Goal: Task Accomplishment & Management: Use online tool/utility

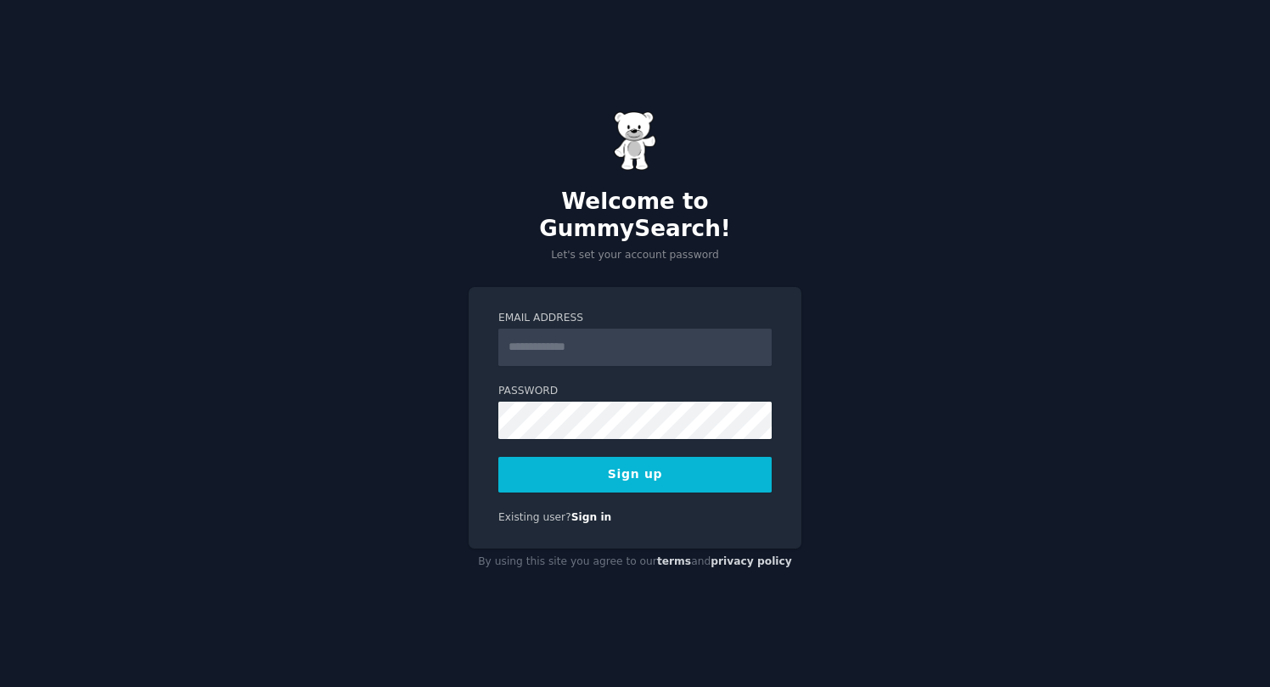
click at [952, 289] on div "Welcome to GummySearch! Let's set your account password Email Address Password …" at bounding box center [635, 343] width 1270 height 687
click at [550, 342] on input "Email Address" at bounding box center [634, 346] width 273 height 37
click at [579, 328] on input "Email Address" at bounding box center [634, 346] width 273 height 37
type input "*"
click at [1057, 294] on div "Welcome to GummySearch! Let's set your account password Email Address Password …" at bounding box center [635, 343] width 1270 height 687
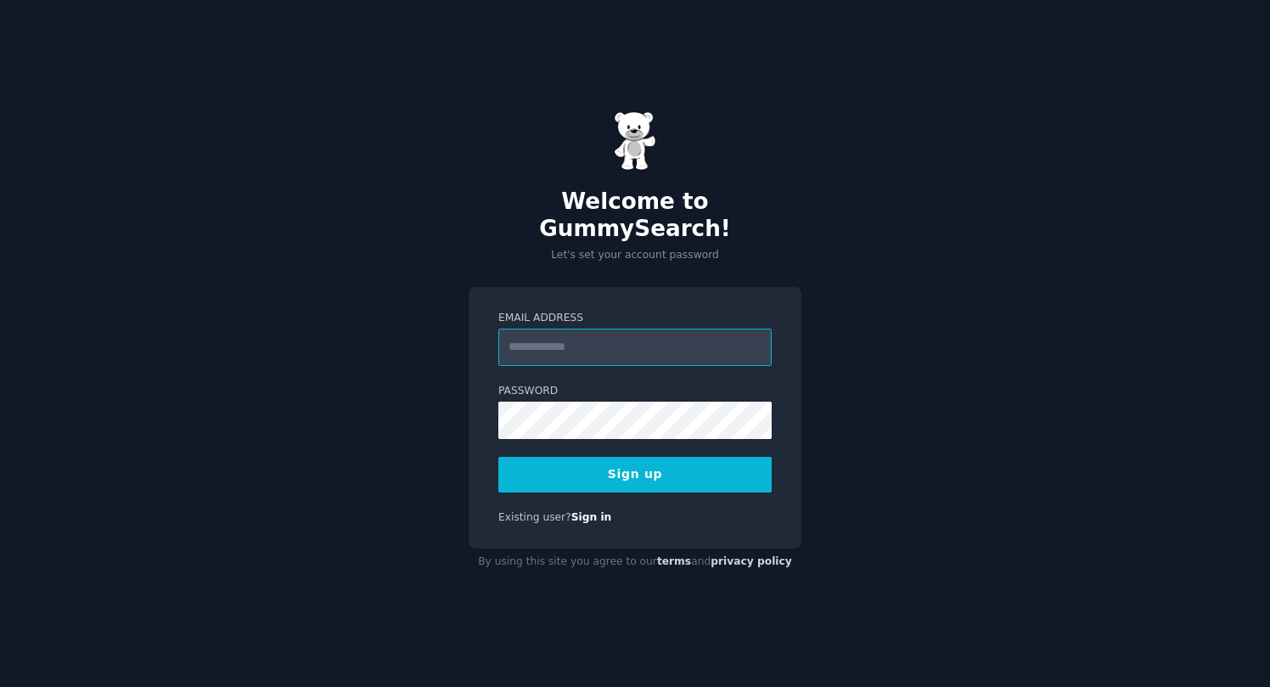
click at [604, 328] on input "Email Address" at bounding box center [634, 346] width 273 height 37
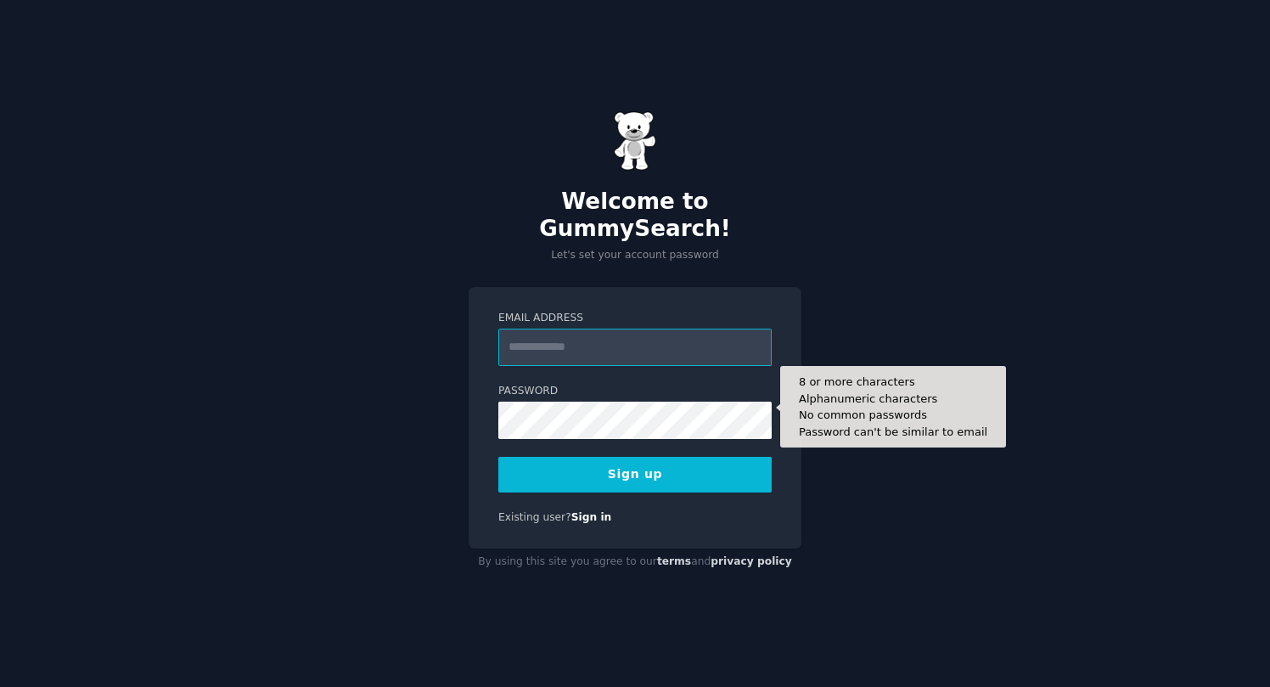
type input "**********"
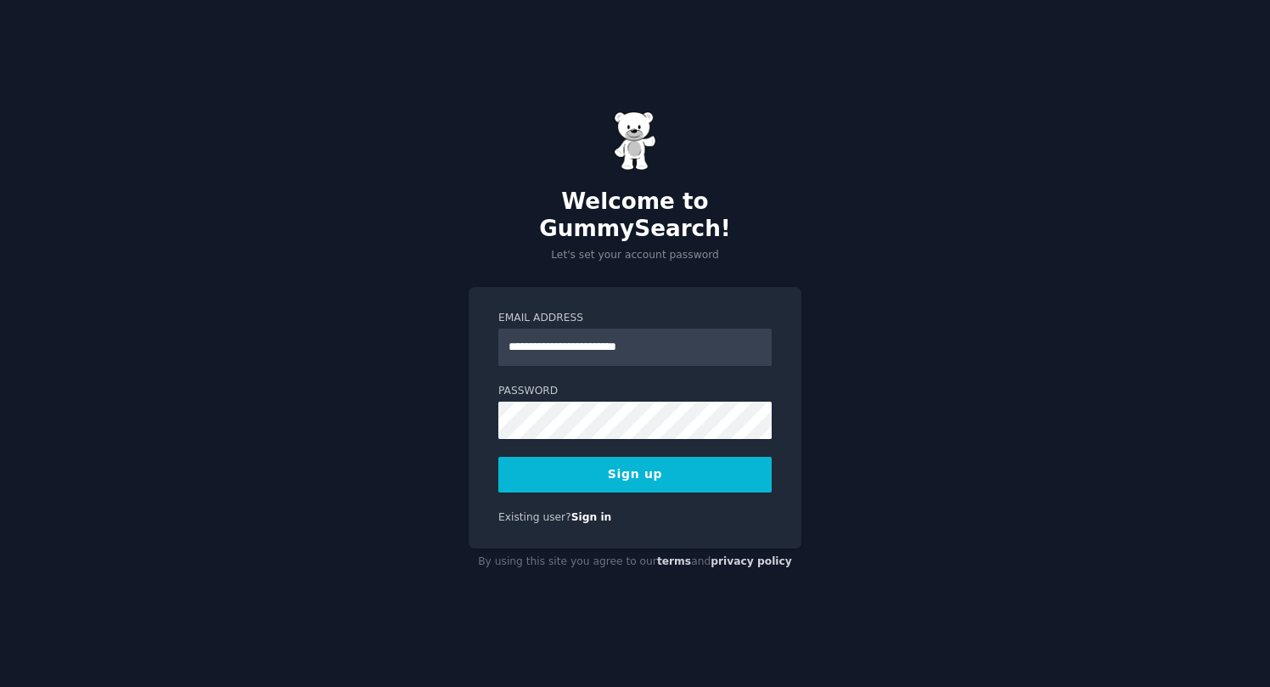
click at [910, 436] on div "**********" at bounding box center [635, 343] width 1270 height 687
click at [625, 457] on button "Sign up" at bounding box center [634, 475] width 273 height 36
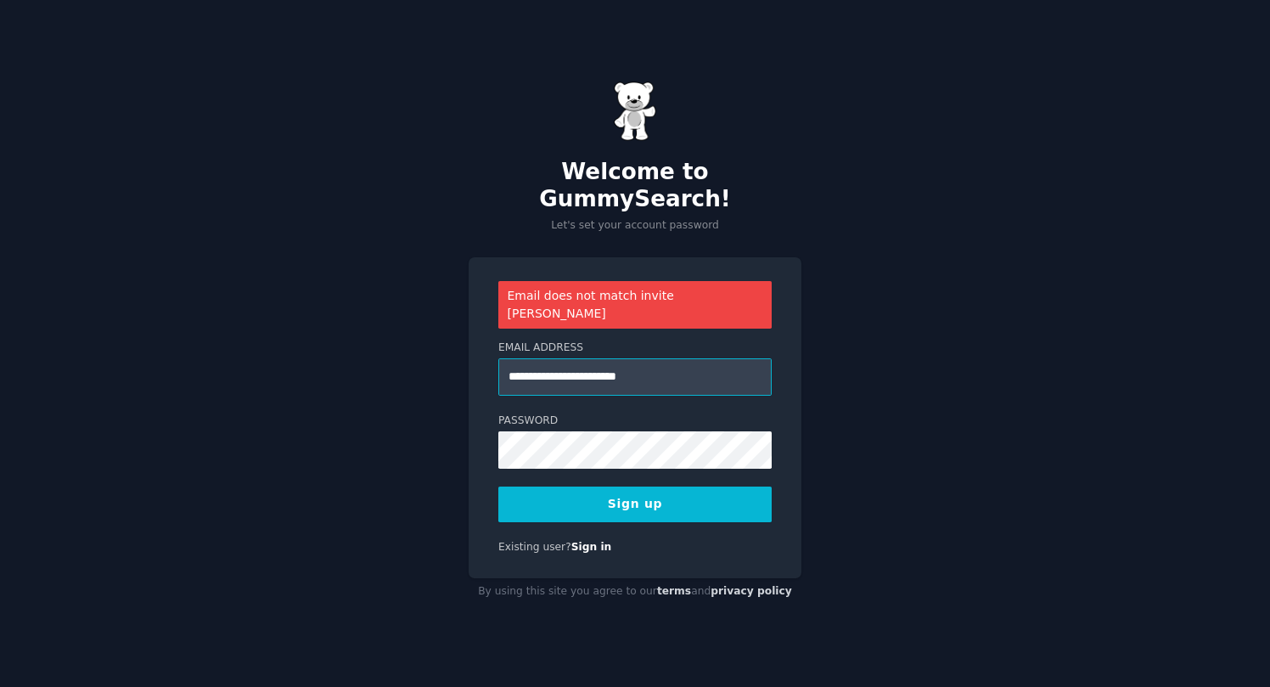
click at [714, 358] on input "**********" at bounding box center [634, 376] width 273 height 37
click at [588, 541] on link "Sign in" at bounding box center [591, 547] width 41 height 12
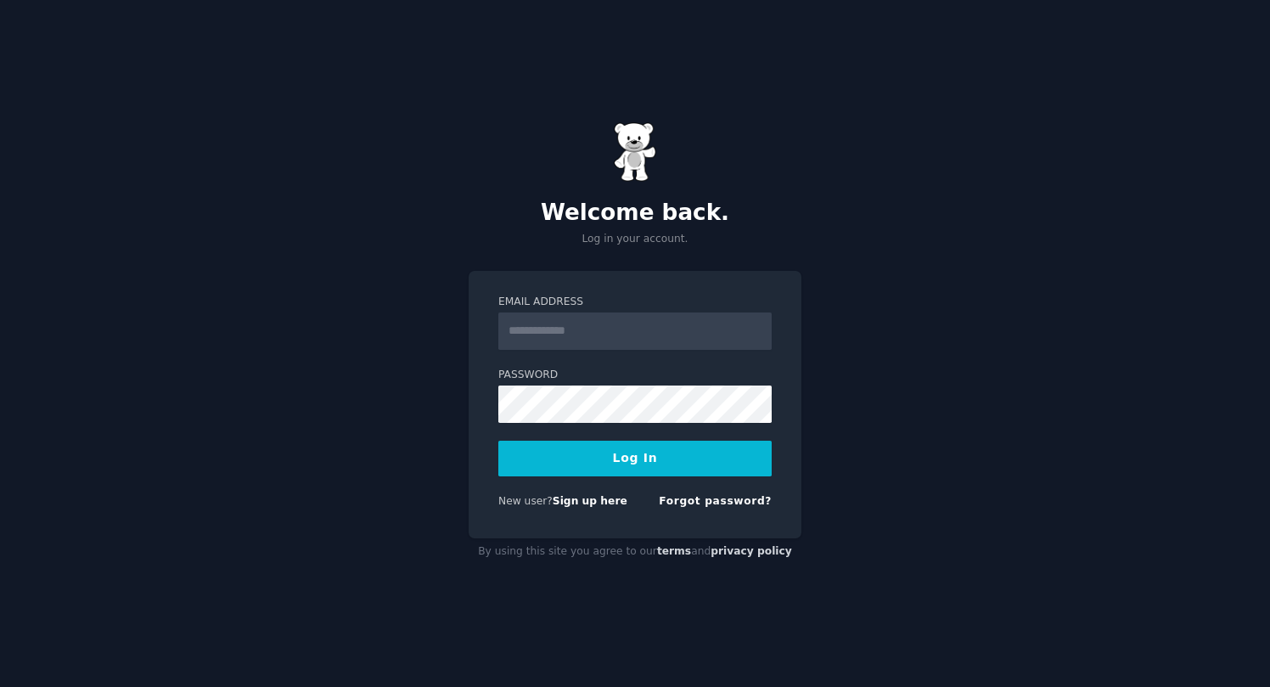
click at [677, 533] on div "Email Address Password Log In New user? Sign up here Forgot password?" at bounding box center [634, 405] width 333 height 268
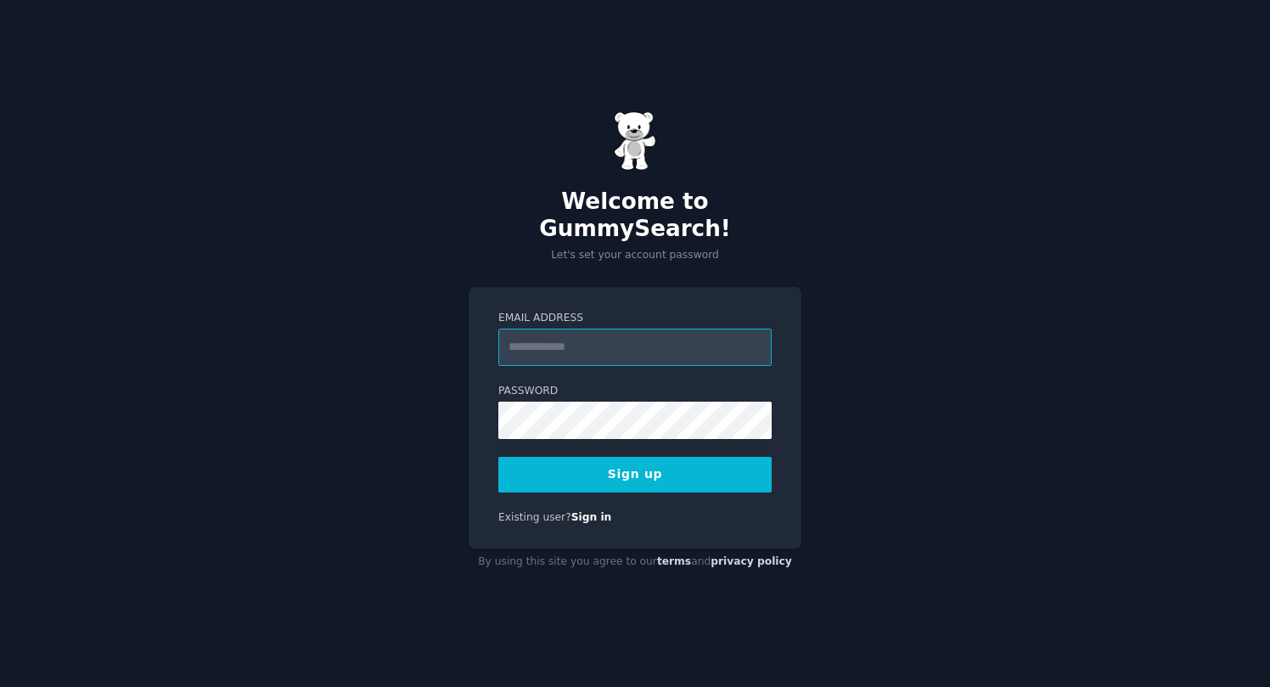
type input "**********"
click at [893, 414] on div "**********" at bounding box center [635, 343] width 1270 height 687
click at [620, 457] on button "Sign up" at bounding box center [634, 475] width 273 height 36
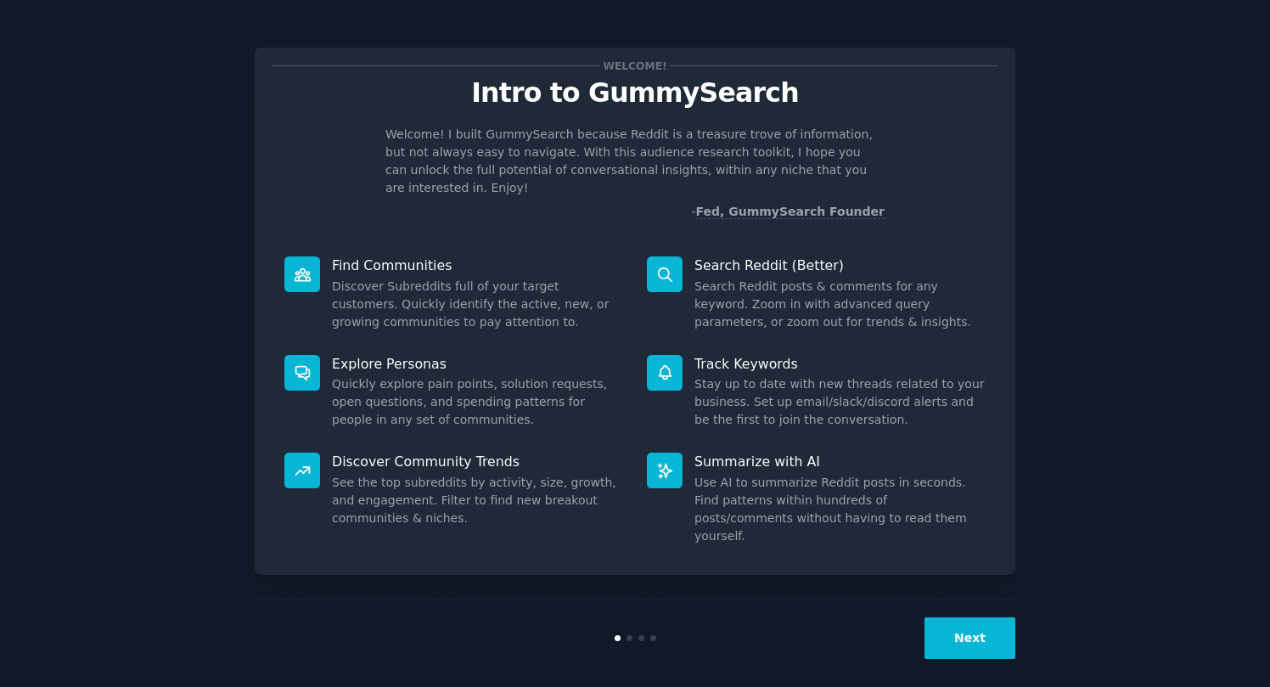
click at [945, 625] on button "Next" at bounding box center [969, 638] width 91 height 42
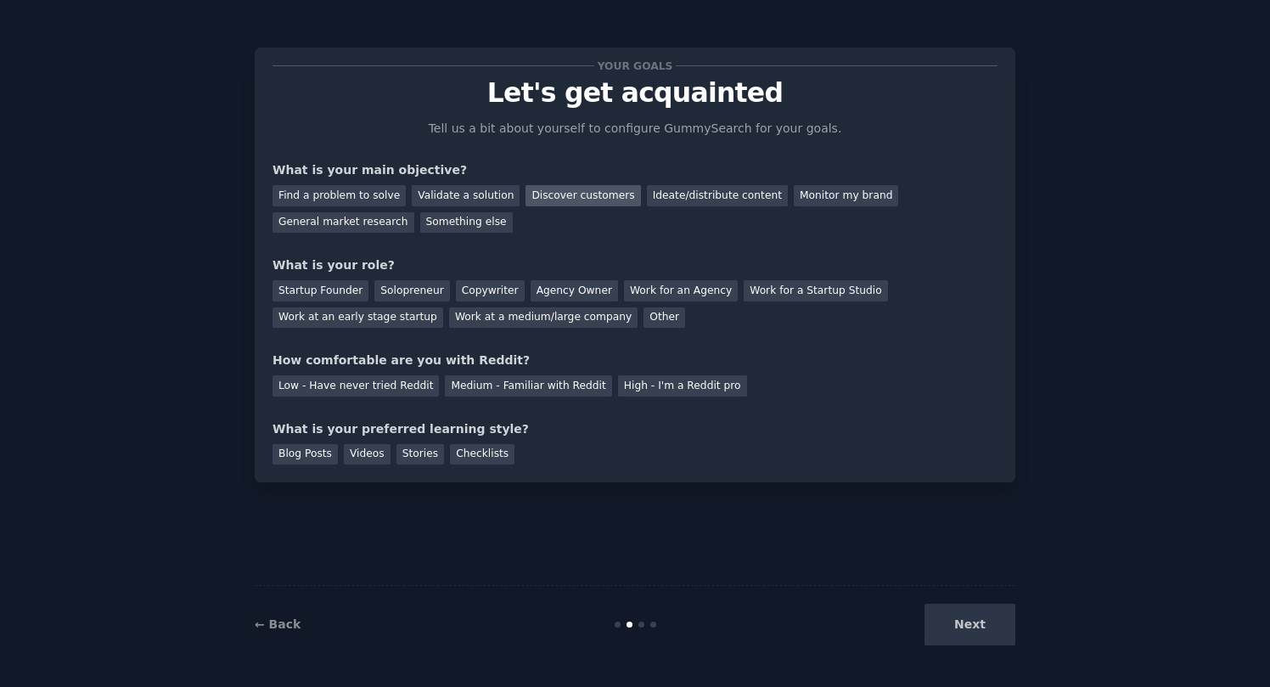
click at [587, 190] on div "Discover customers" at bounding box center [582, 195] width 115 height 21
click at [396, 301] on div "Startup Founder Solopreneur Copywriter Agency Owner Work for an Agency Work for…" at bounding box center [634, 300] width 725 height 53
click at [402, 294] on div "Solopreneur" at bounding box center [411, 290] width 75 height 21
click at [534, 385] on div "Medium - Familiar with Reddit" at bounding box center [528, 385] width 166 height 21
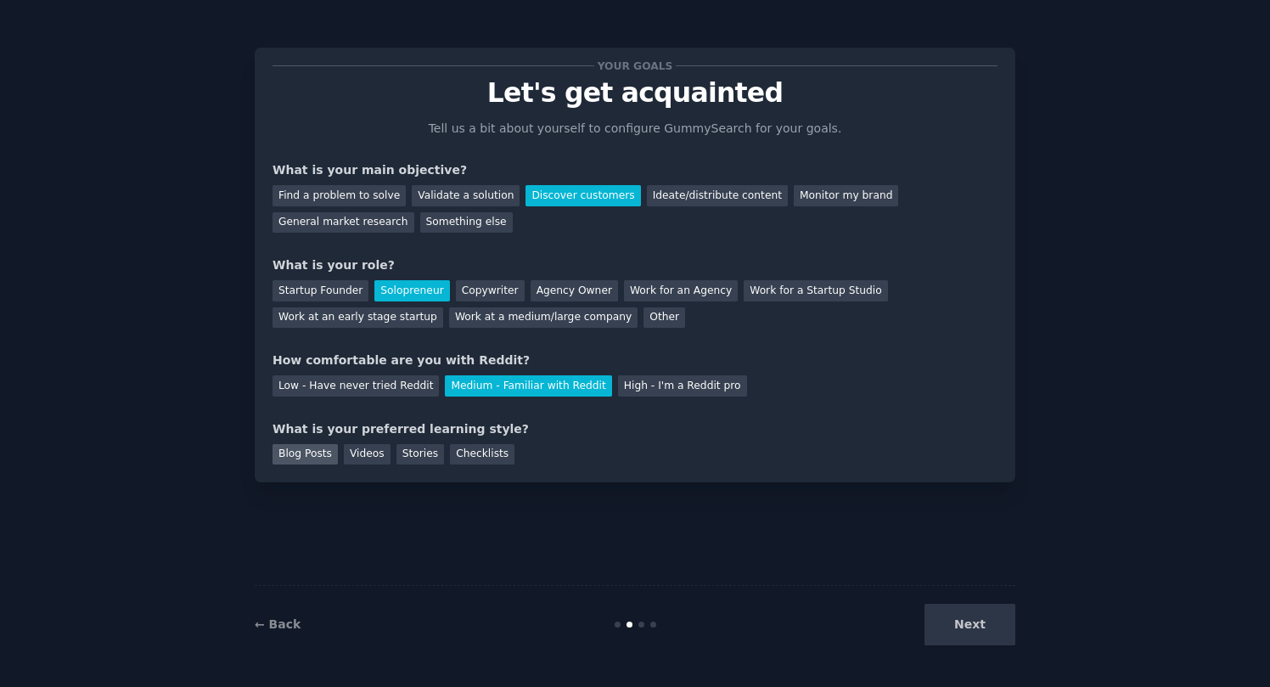
click at [321, 449] on div "Blog Posts" at bounding box center [304, 454] width 65 height 21
click at [958, 607] on button "Next" at bounding box center [969, 624] width 91 height 42
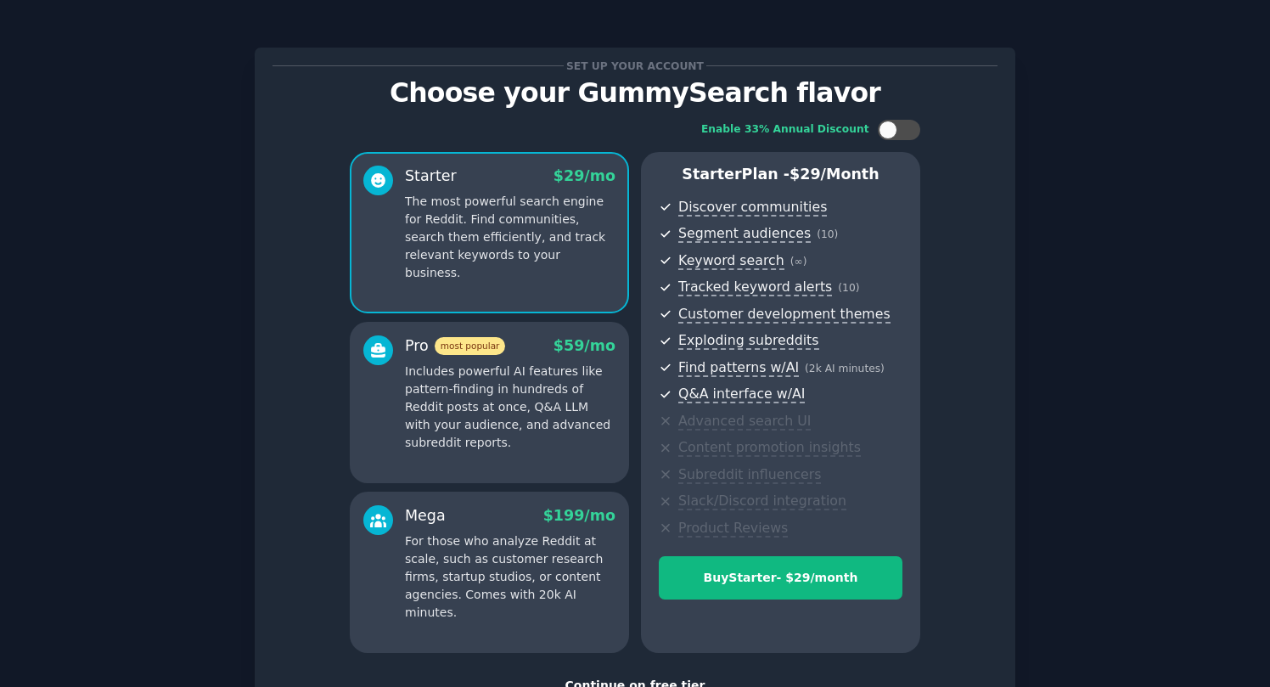
scroll to position [121, 0]
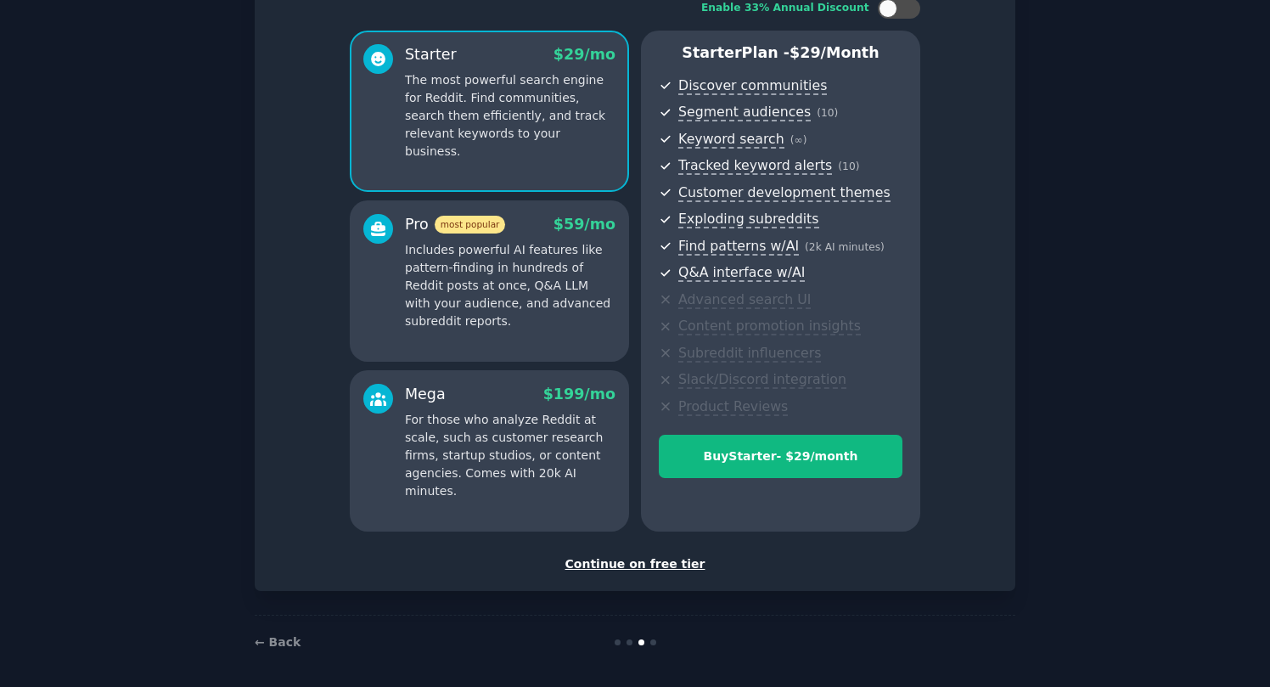
click at [658, 559] on div "Continue on free tier" at bounding box center [634, 564] width 725 height 18
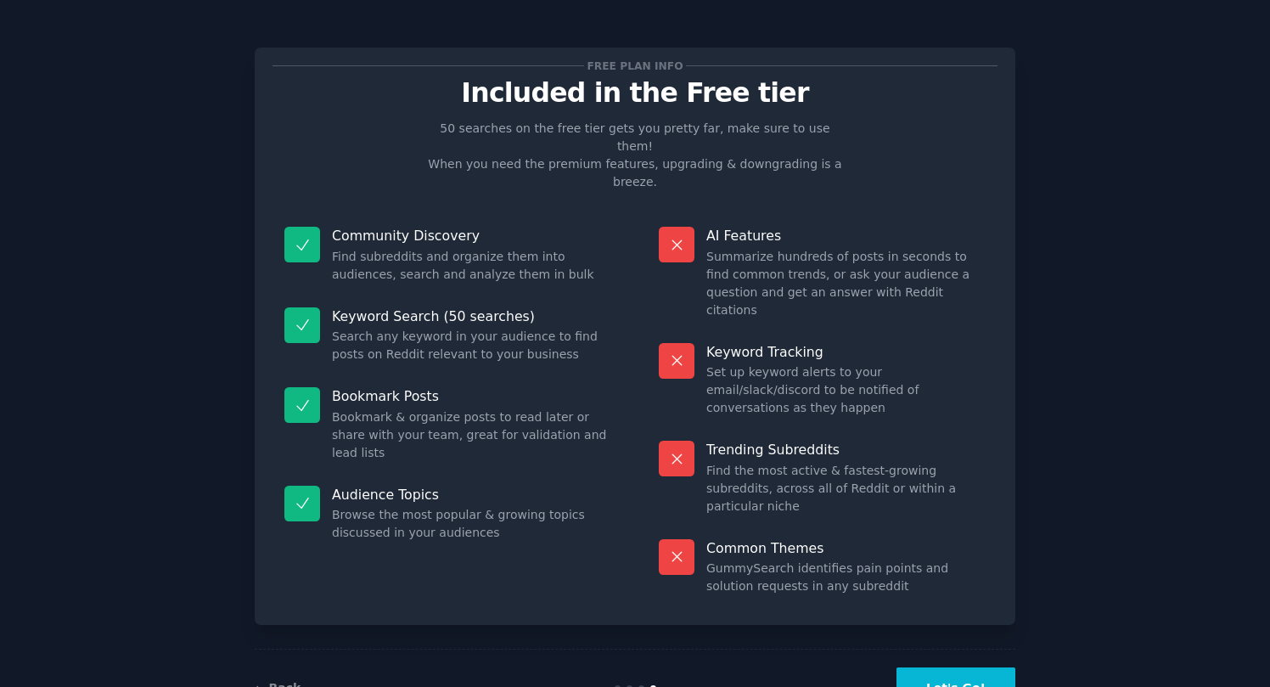
click at [955, 667] on button "Let's Go!" at bounding box center [955, 688] width 119 height 42
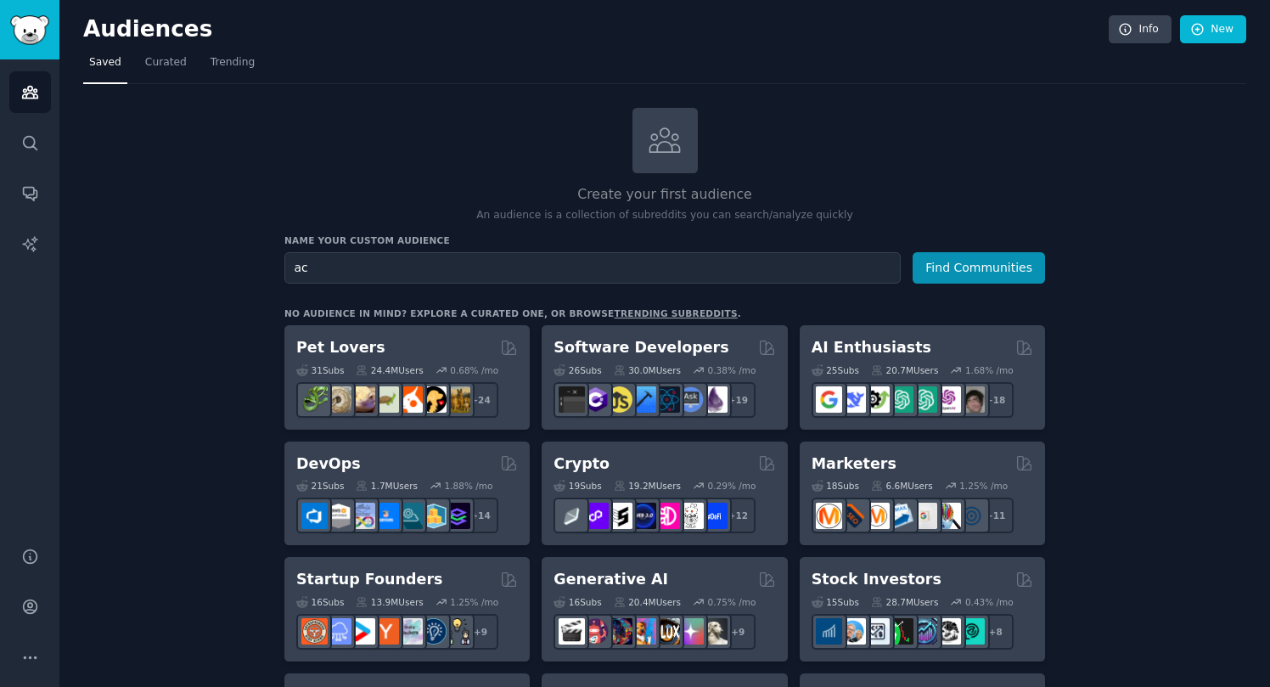
type input "a"
type input "loan officers"
click at [968, 255] on button "Find Communities" at bounding box center [978, 267] width 132 height 31
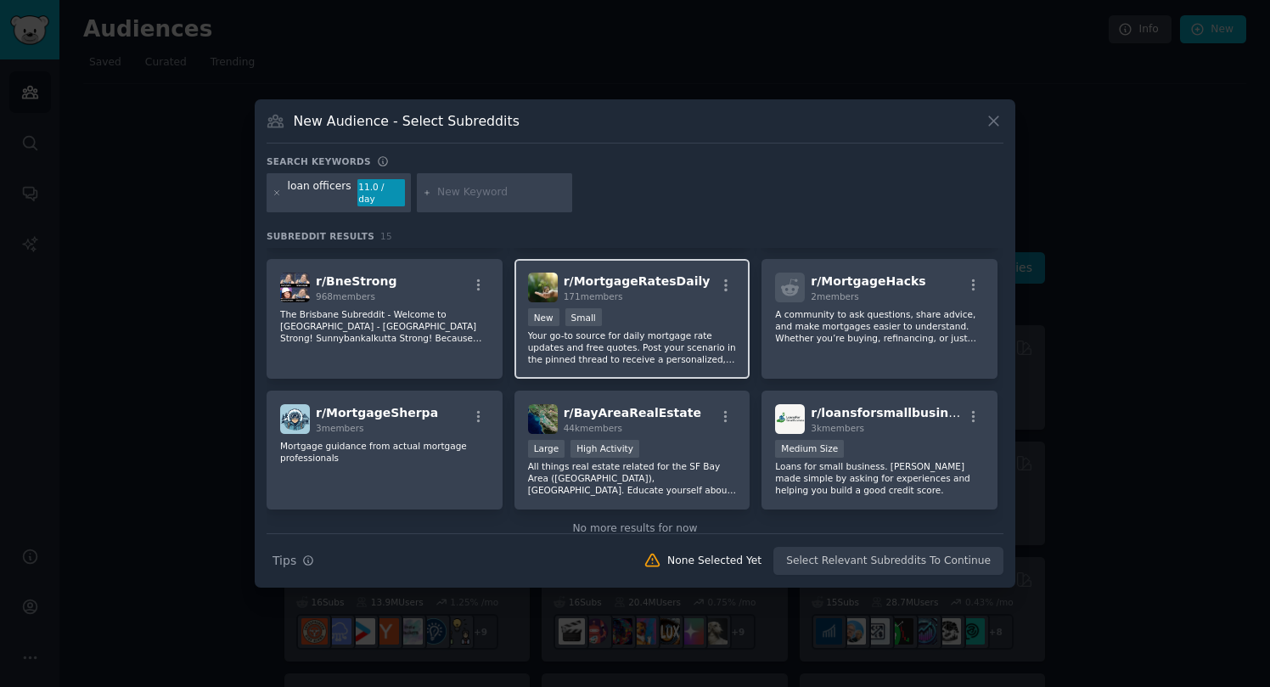
scroll to position [406, 0]
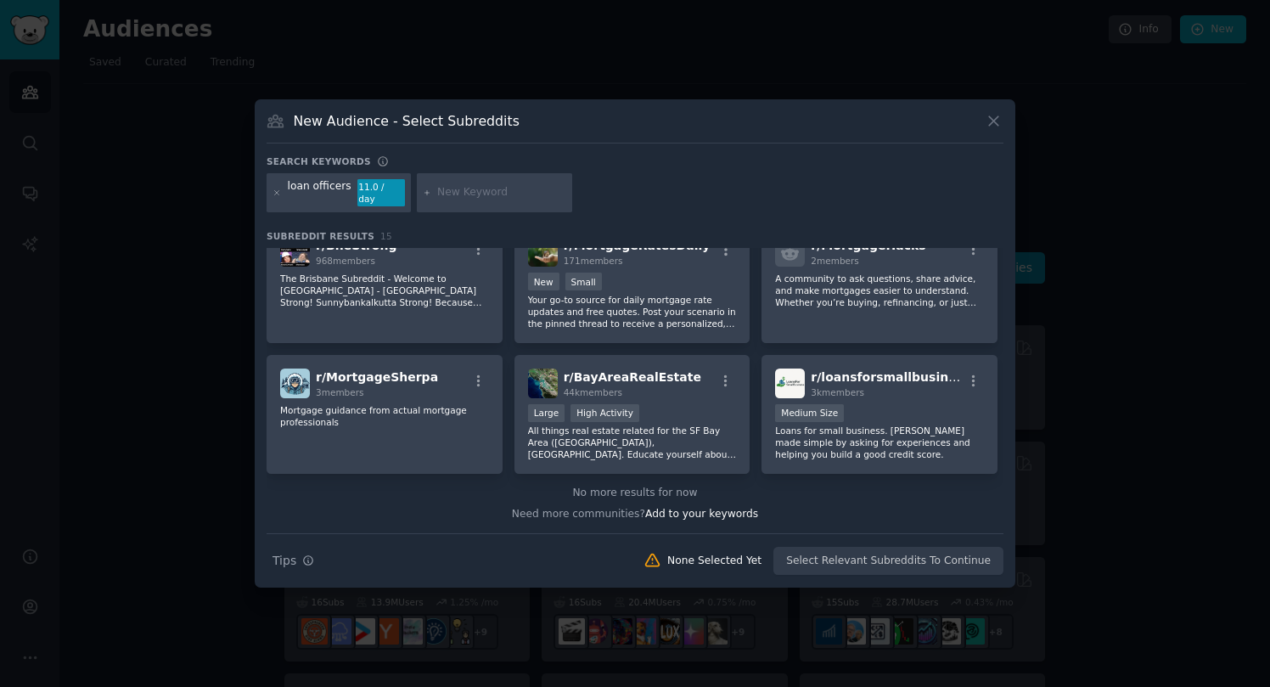
click at [554, 131] on div "New Audience - Select Subreddits" at bounding box center [634, 127] width 737 height 32
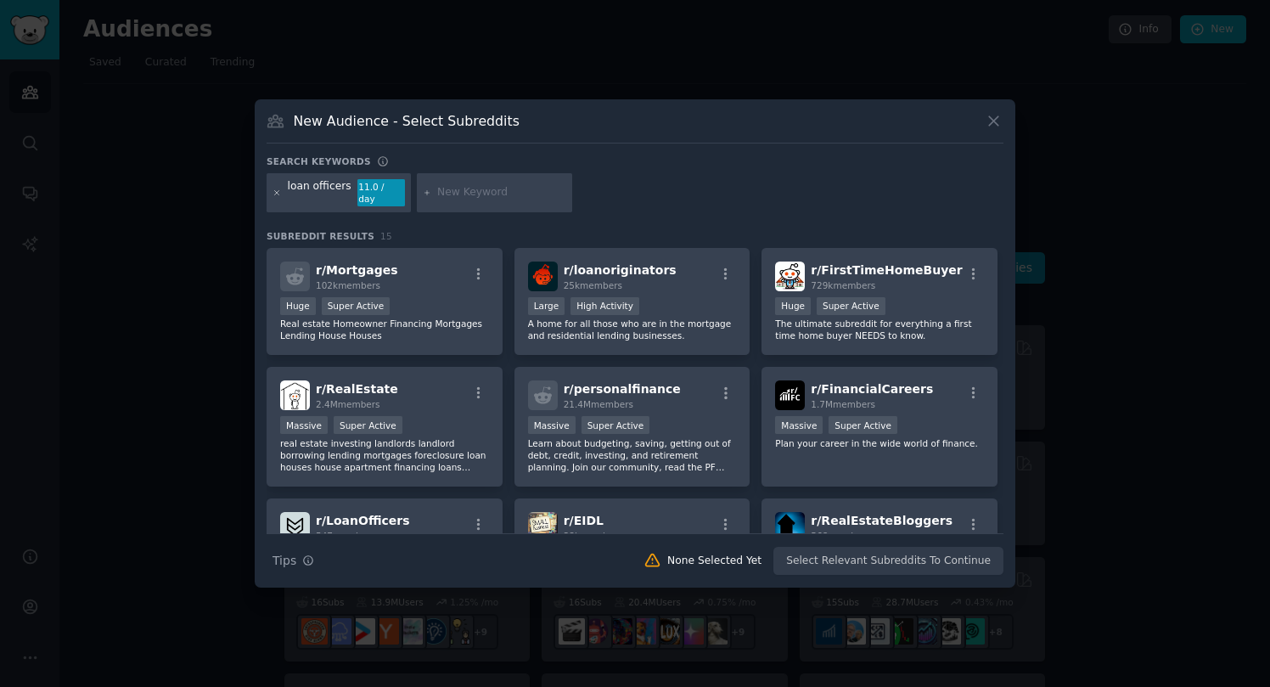
click at [280, 191] on icon at bounding box center [276, 192] width 9 height 9
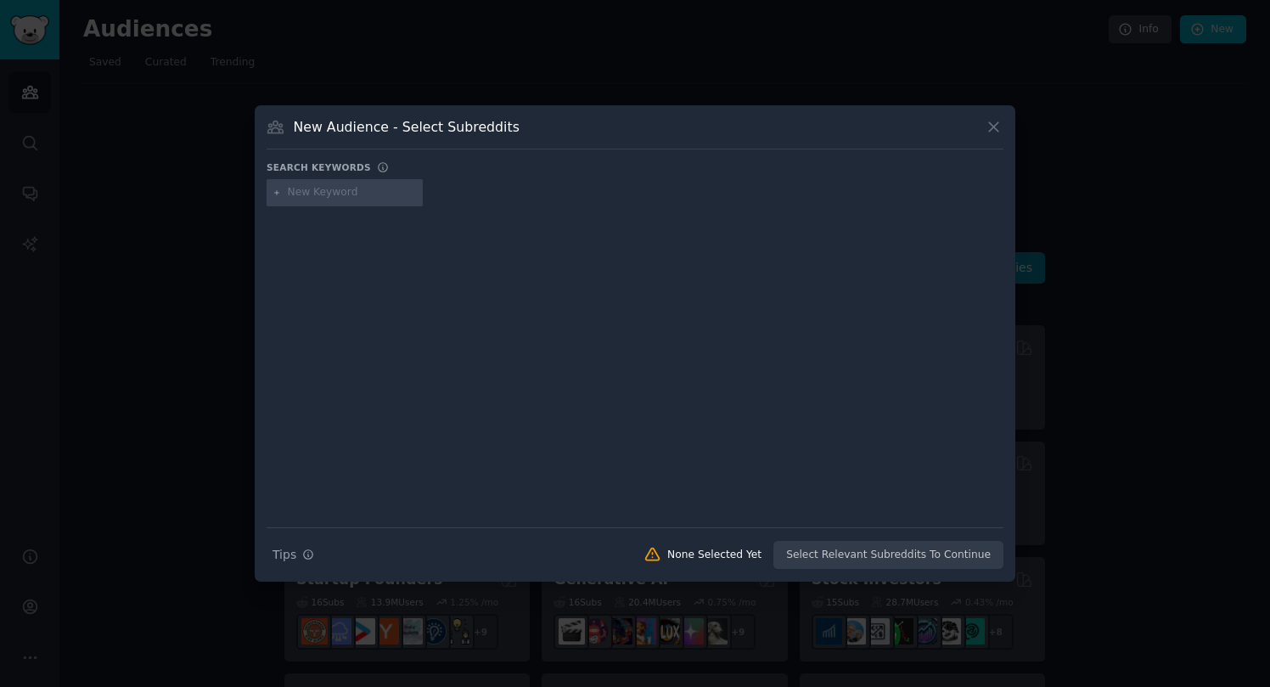
click at [362, 193] on input "text" at bounding box center [352, 192] width 129 height 15
type input "[GEOGRAPHIC_DATA]"
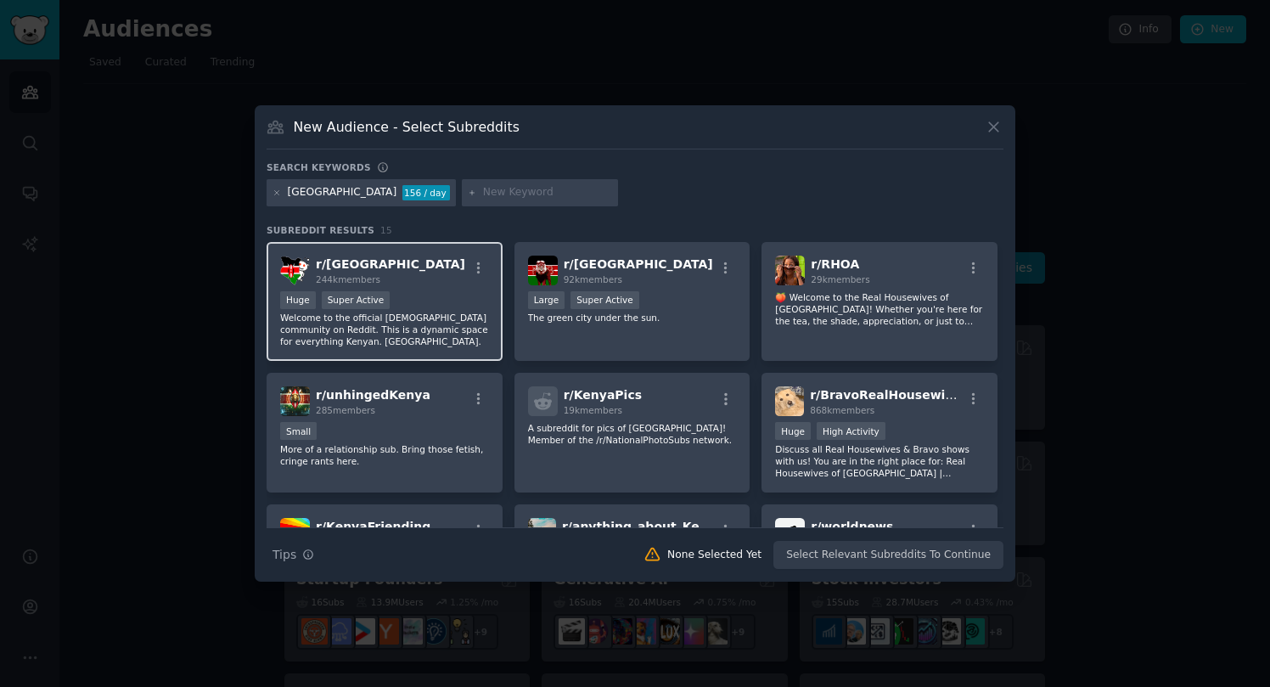
click at [457, 330] on p "Welcome to the official [DEMOGRAPHIC_DATA] community on Reddit. This is a dynam…" at bounding box center [384, 329] width 209 height 36
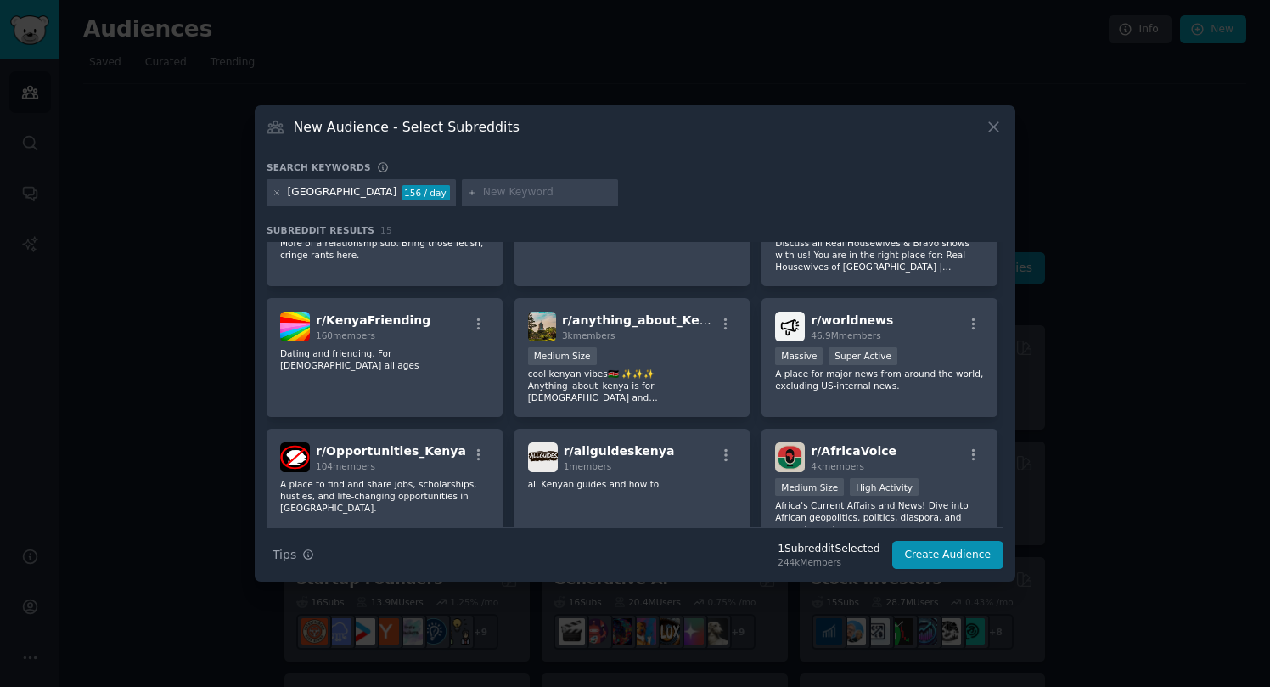
scroll to position [299, 0]
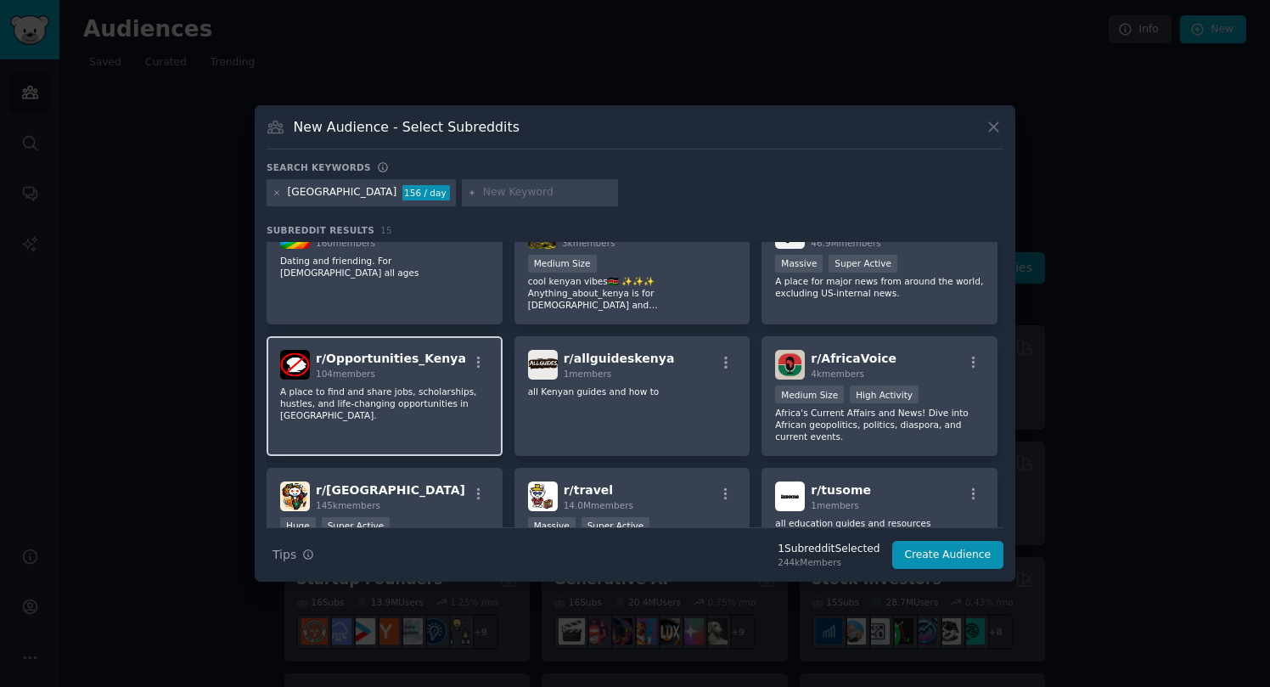
click at [390, 419] on p "A place to find and share jobs, scholarships, hustles, and life-changing opport…" at bounding box center [384, 403] width 209 height 36
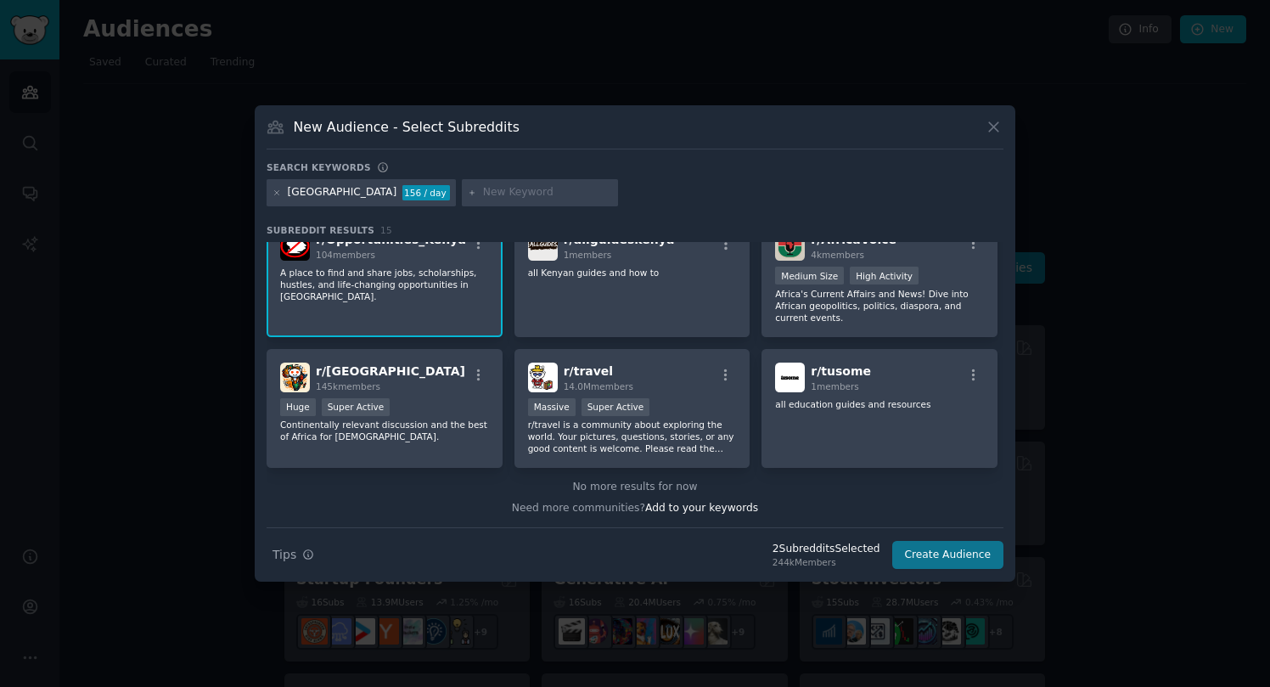
click at [962, 548] on button "Create Audience" at bounding box center [948, 555] width 112 height 29
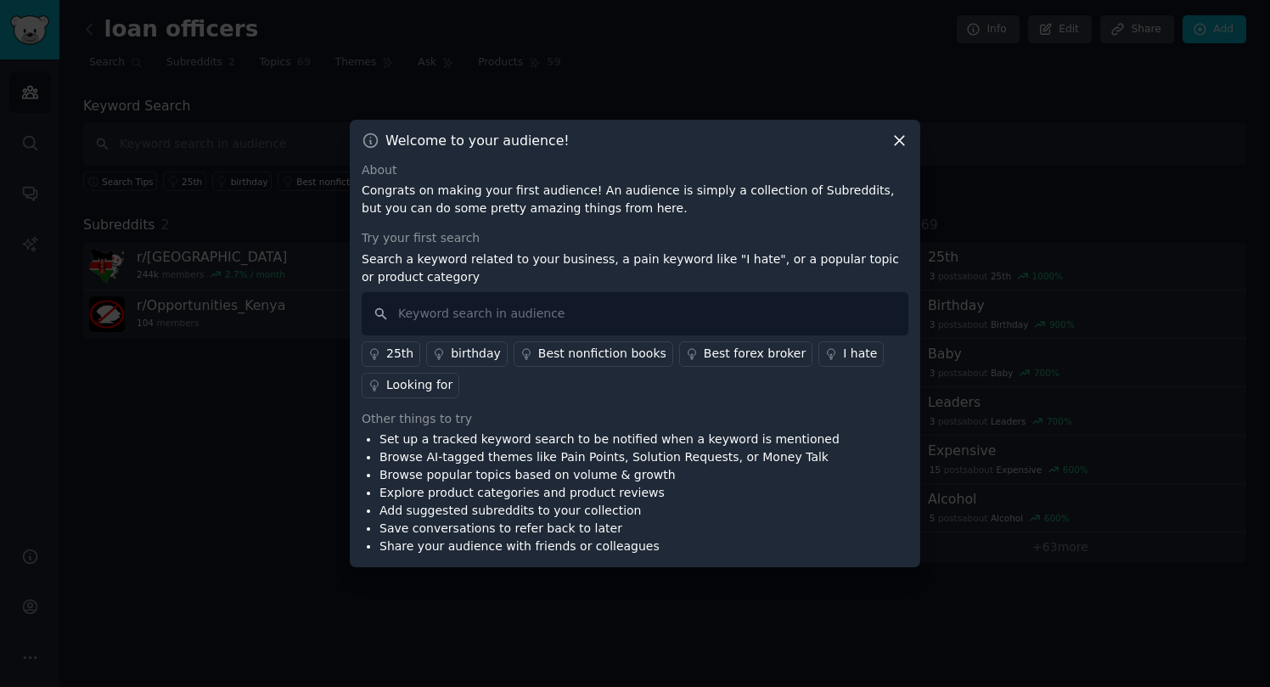
click at [895, 138] on icon at bounding box center [899, 141] width 18 height 18
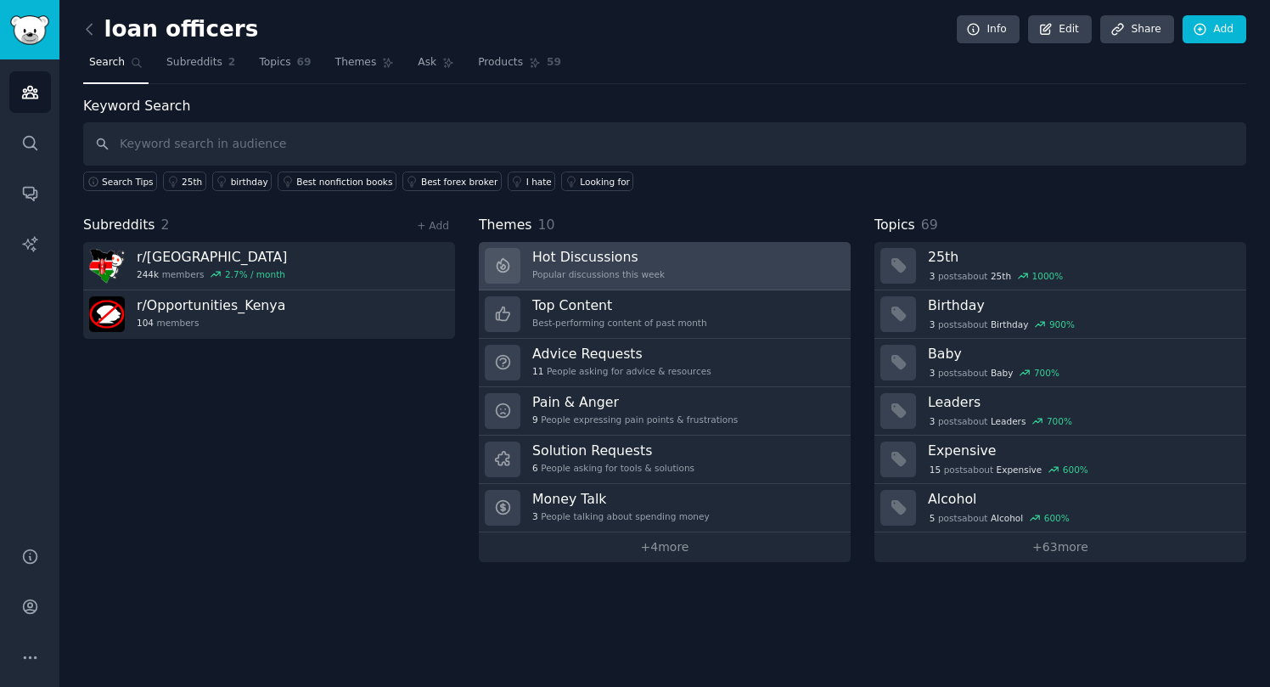
click at [696, 265] on link "Hot Discussions Popular discussions this week" at bounding box center [665, 266] width 372 height 48
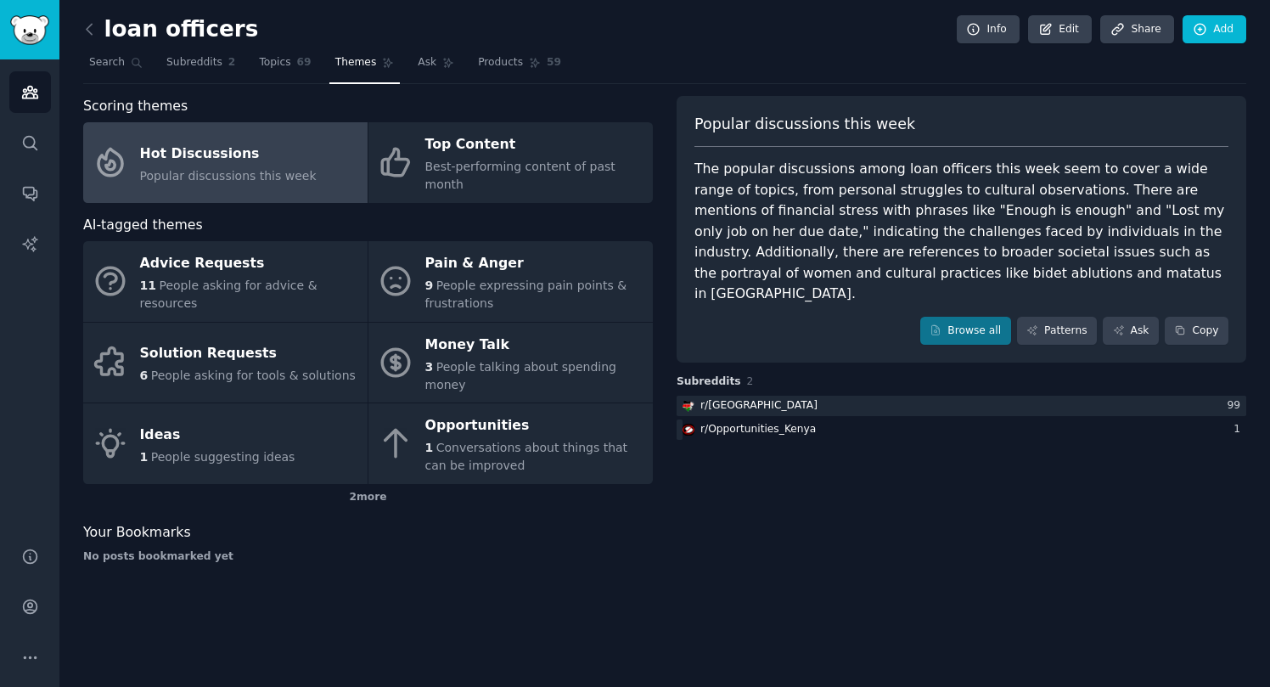
click at [224, 24] on h2 "loan officers" at bounding box center [170, 29] width 175 height 27
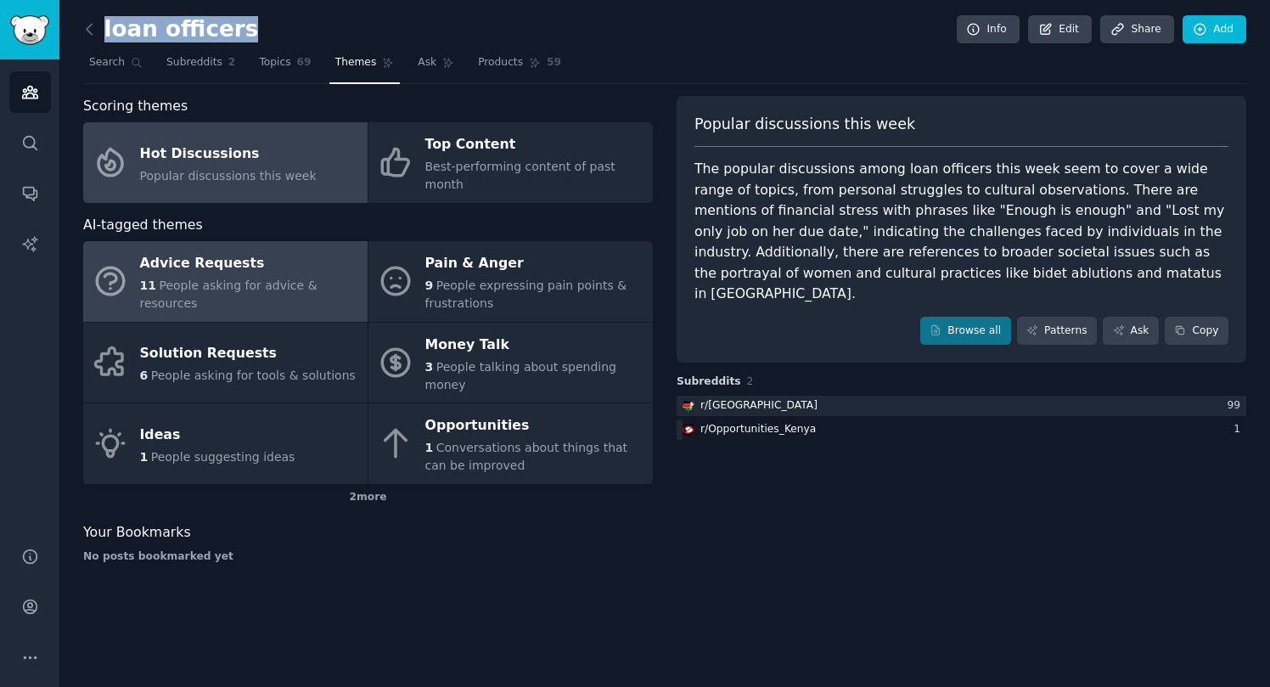
click at [251, 254] on div "Advice Requests" at bounding box center [249, 263] width 219 height 27
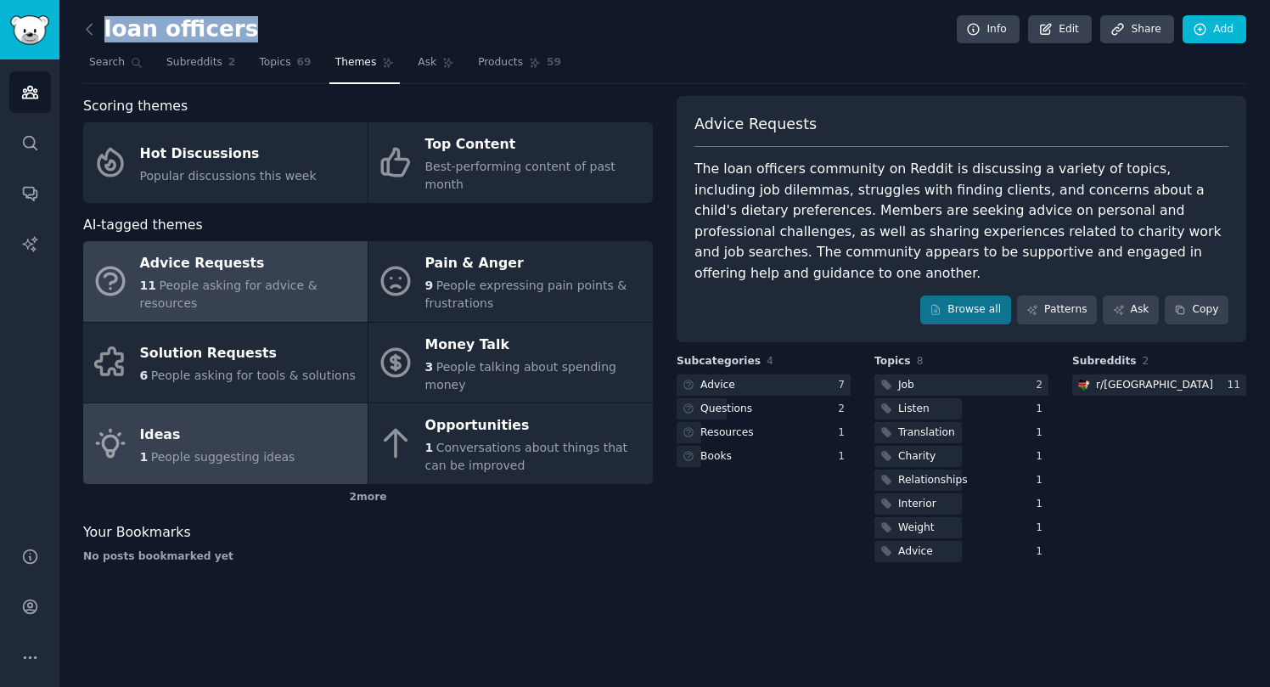
click at [199, 421] on div "Ideas" at bounding box center [217, 434] width 155 height 27
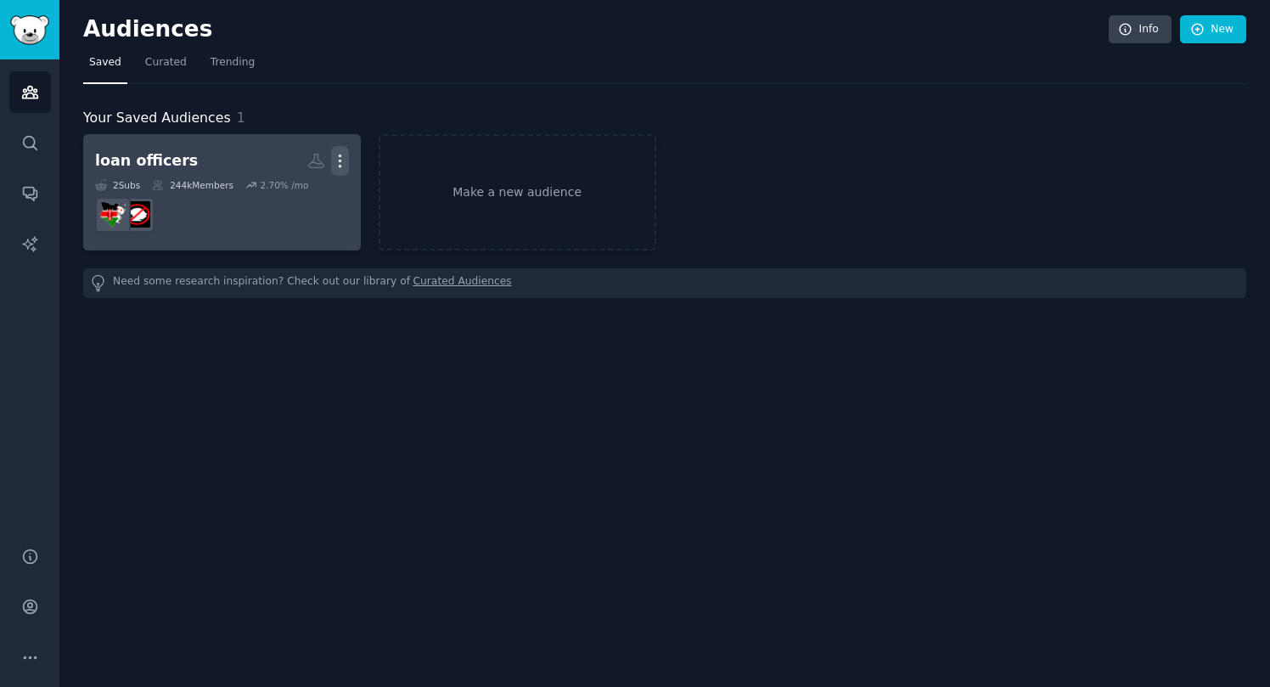
click at [338, 155] on icon "button" at bounding box center [340, 161] width 18 height 18
click at [282, 194] on p "Delete" at bounding box center [293, 197] width 39 height 18
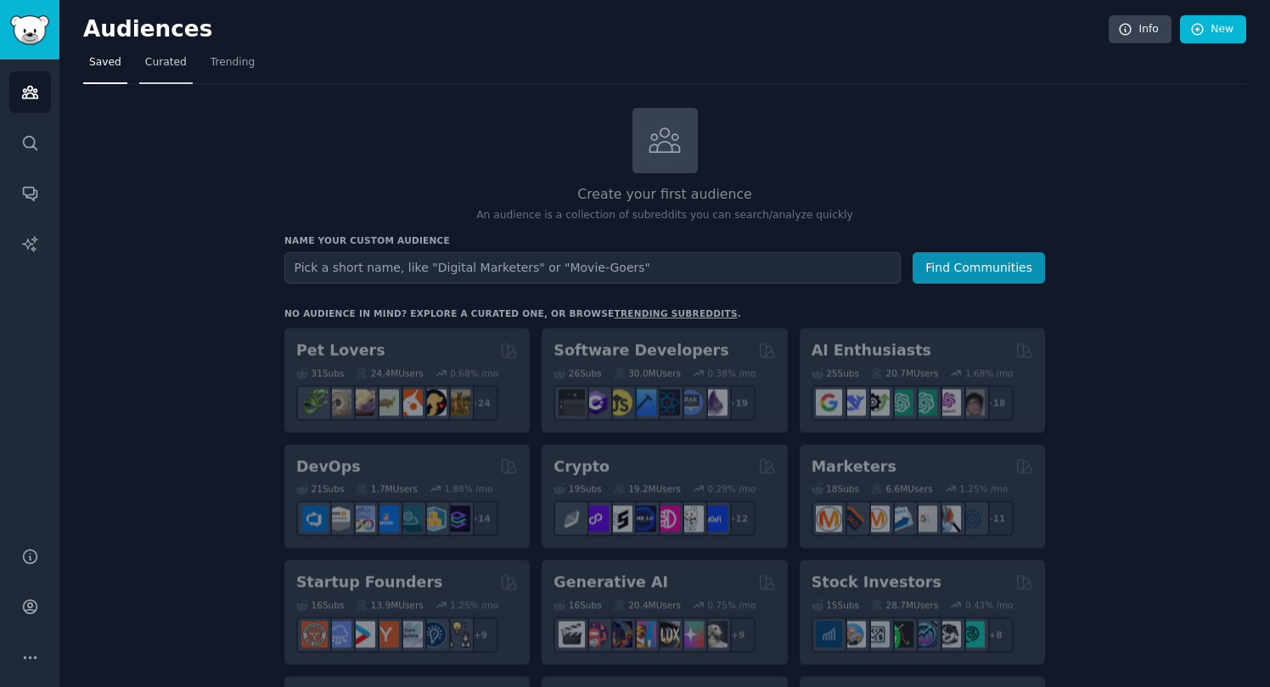
click at [165, 55] on link "Curated" at bounding box center [165, 66] width 53 height 35
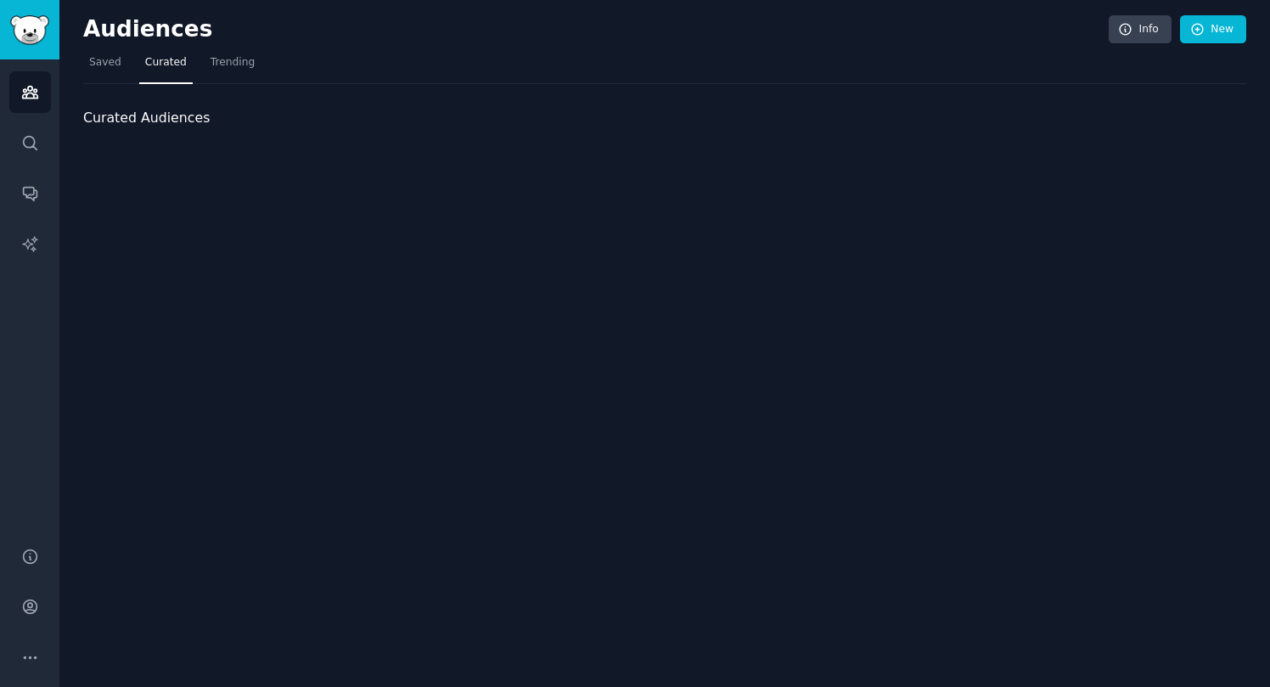
click at [161, 64] on span "Curated" at bounding box center [166, 62] width 42 height 15
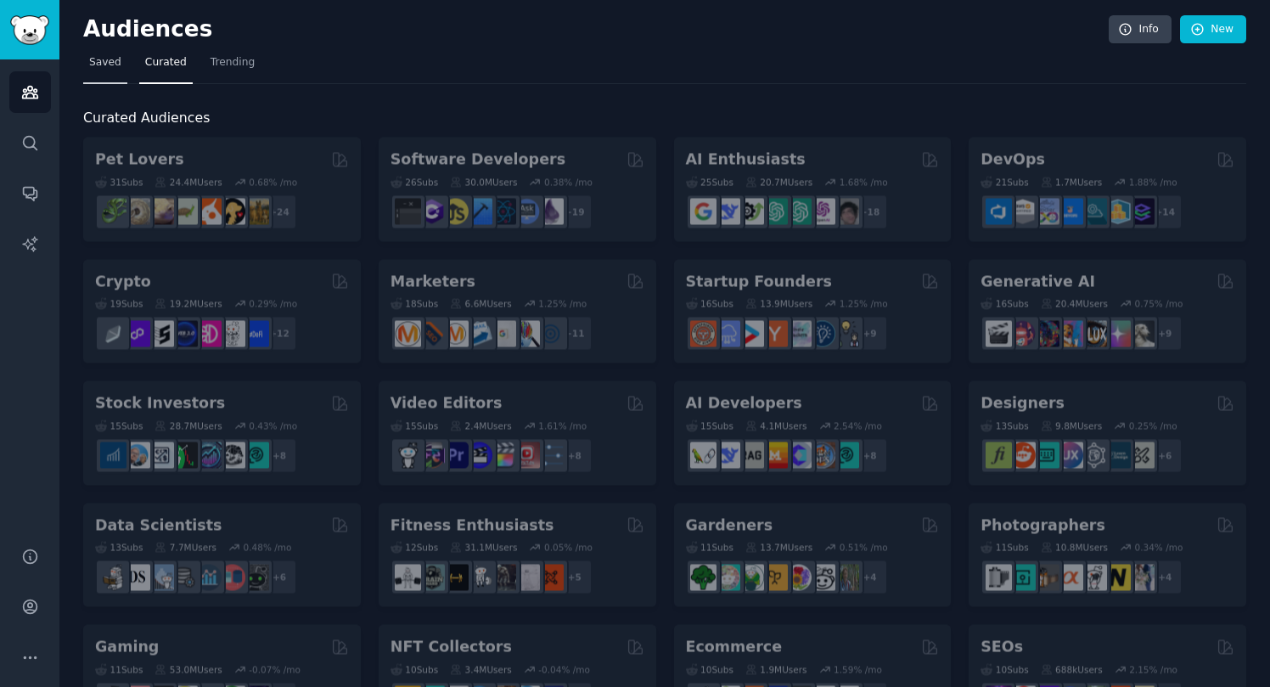
click at [94, 67] on span "Saved" at bounding box center [105, 62] width 32 height 15
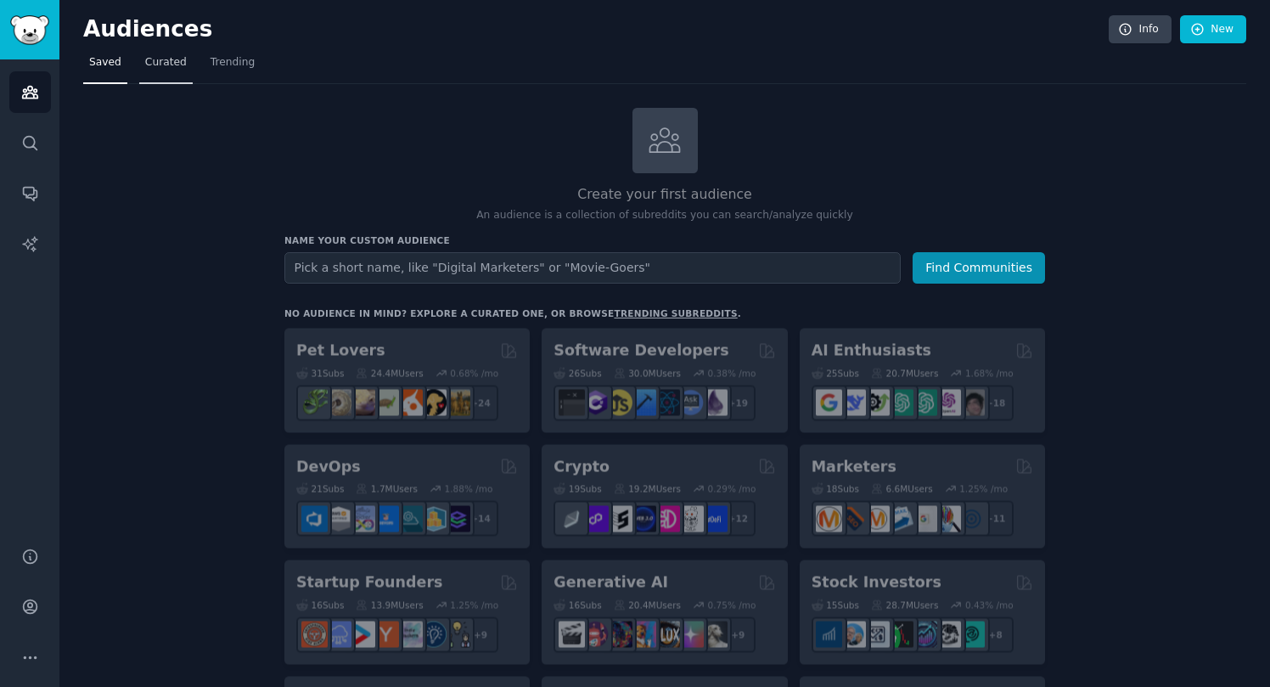
click at [179, 59] on span "Curated" at bounding box center [166, 62] width 42 height 15
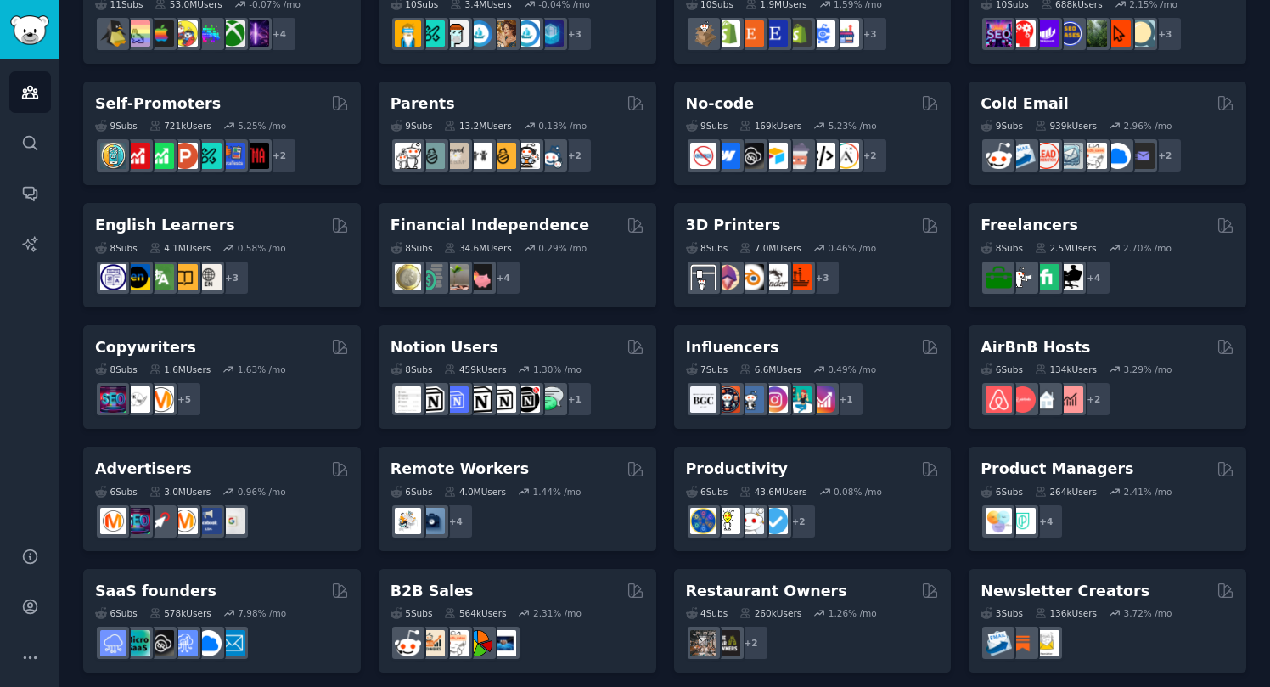
scroll to position [666, 0]
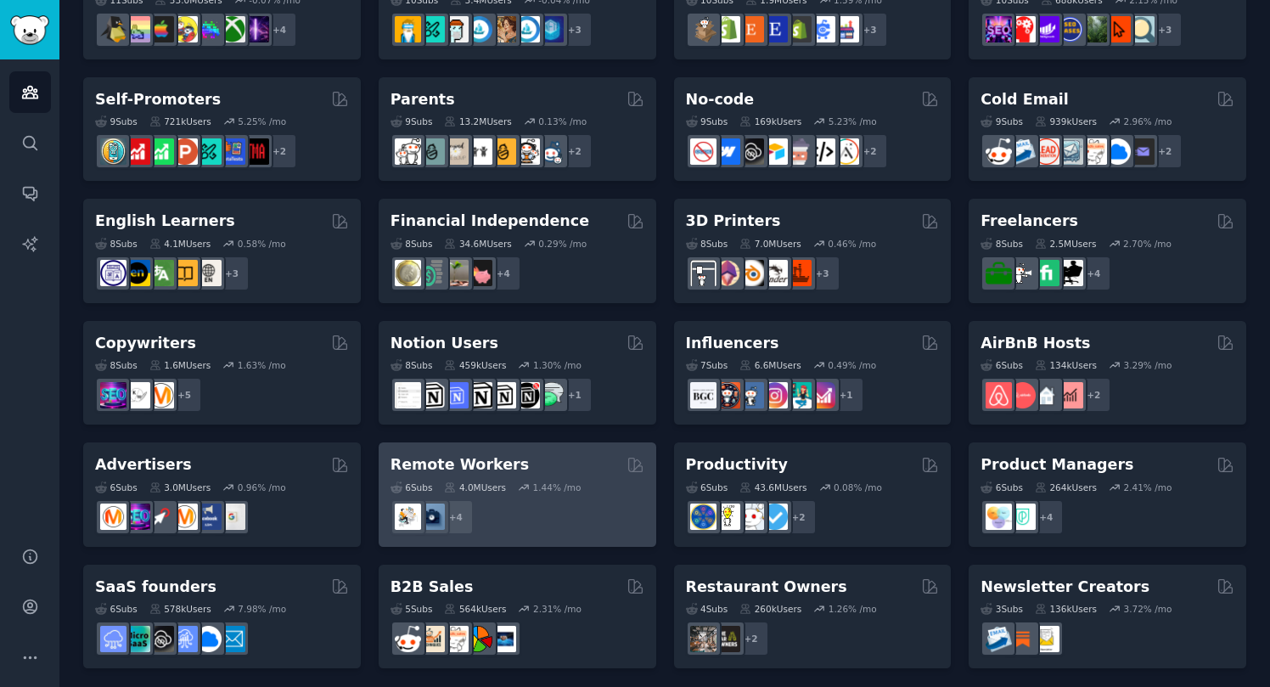
click at [542, 456] on div "Remote Workers" at bounding box center [517, 464] width 254 height 21
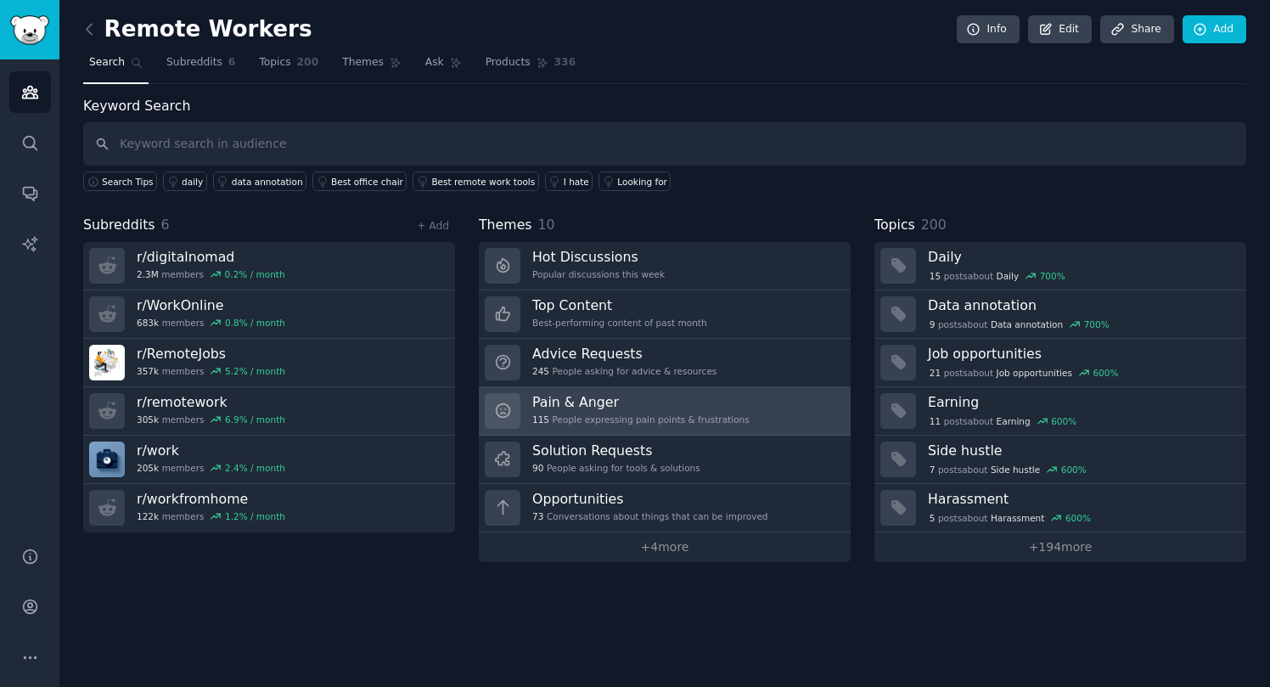
click at [612, 393] on h3 "Pain & Anger" at bounding box center [640, 402] width 217 height 18
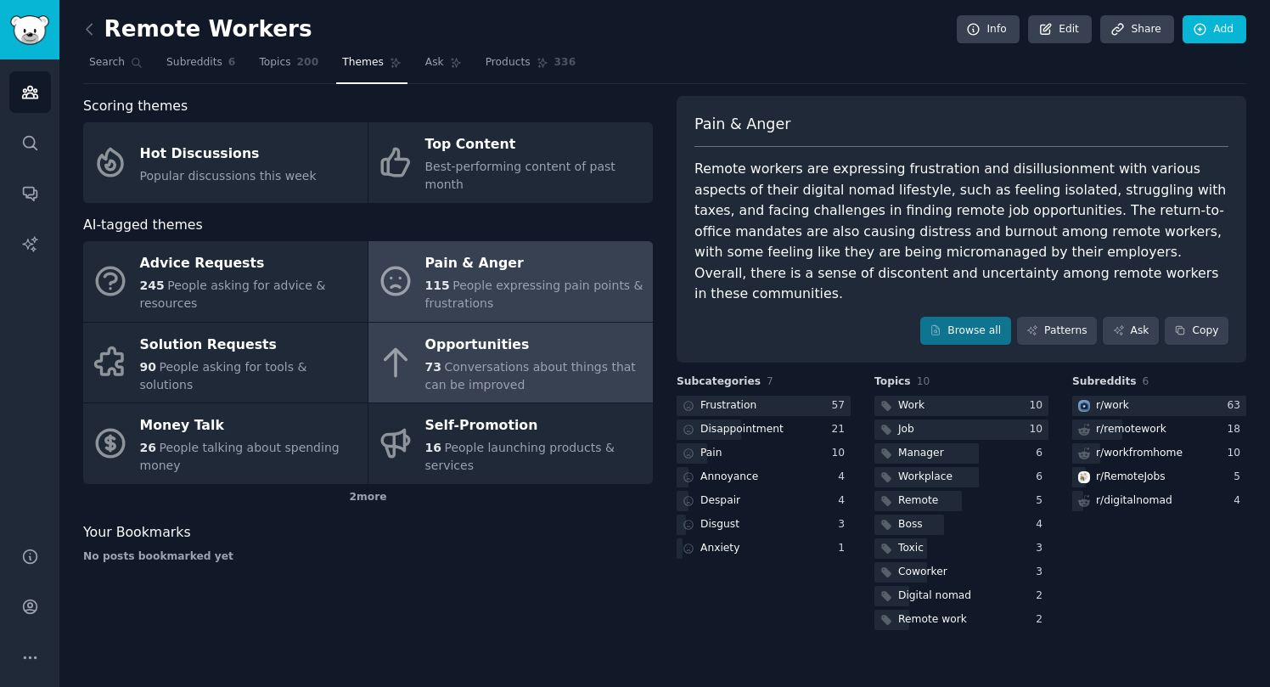
click at [556, 358] on div "73 Conversations about things that can be improved" at bounding box center [534, 376] width 219 height 36
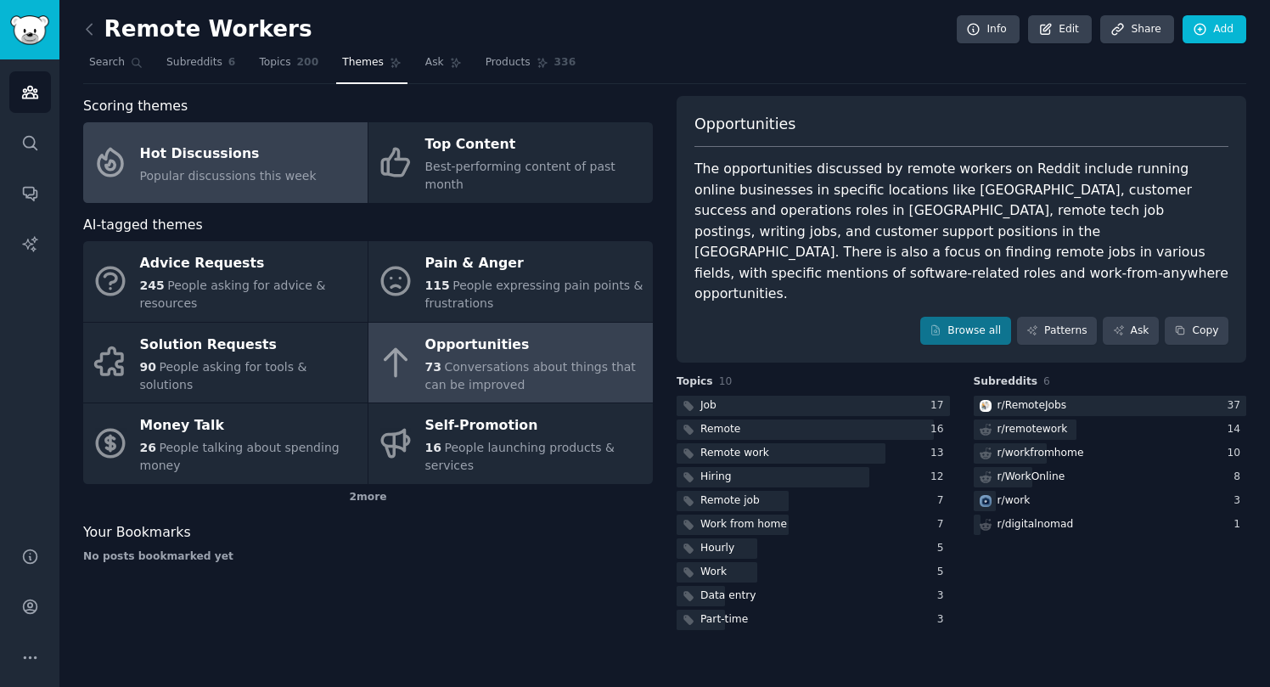
click at [222, 151] on div "Hot Discussions" at bounding box center [228, 153] width 177 height 27
